Goal: Task Accomplishment & Management: Use online tool/utility

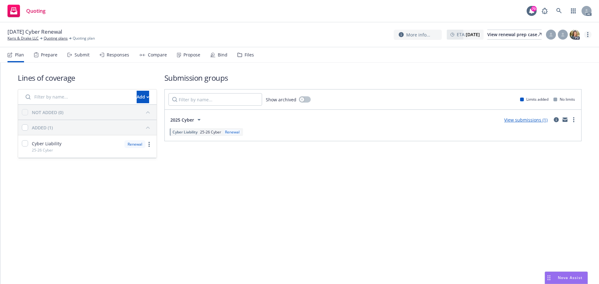
click at [586, 35] on link "more" at bounding box center [587, 34] width 7 height 7
click at [545, 47] on link "Copy logging email" at bounding box center [556, 47] width 70 height 12
